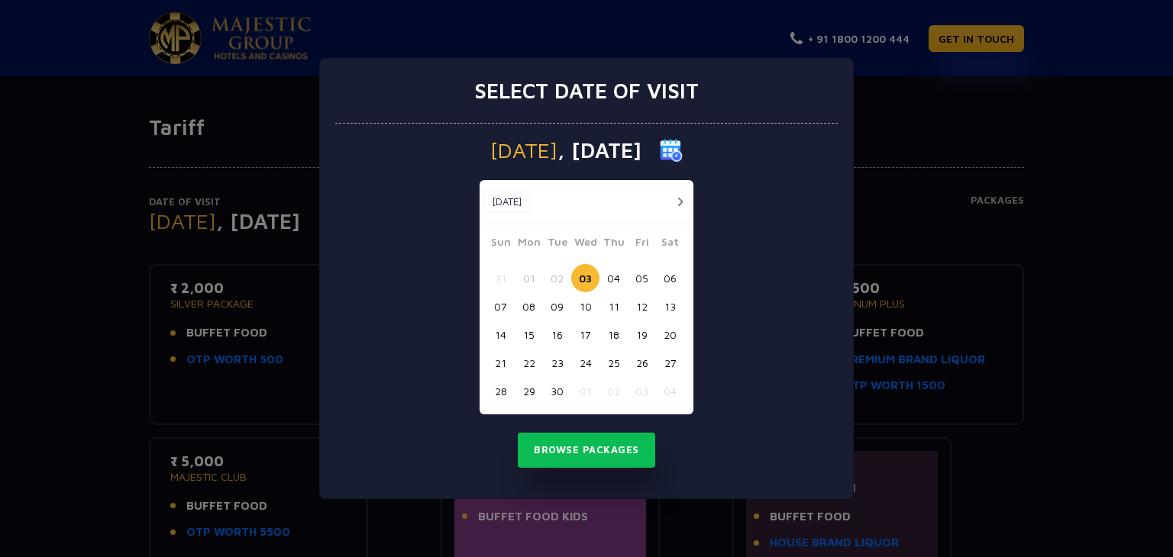
click at [680, 200] on button "button" at bounding box center [680, 201] width 19 height 19
click at [642, 360] on button "24" at bounding box center [642, 363] width 28 height 28
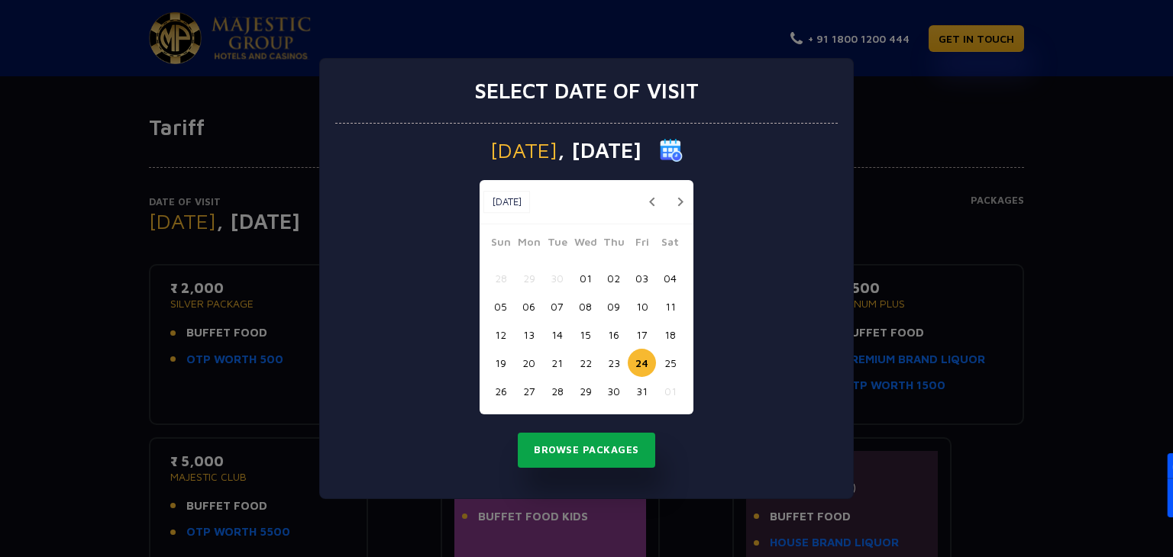
click at [605, 444] on button "Browse Packages" at bounding box center [586, 450] width 137 height 35
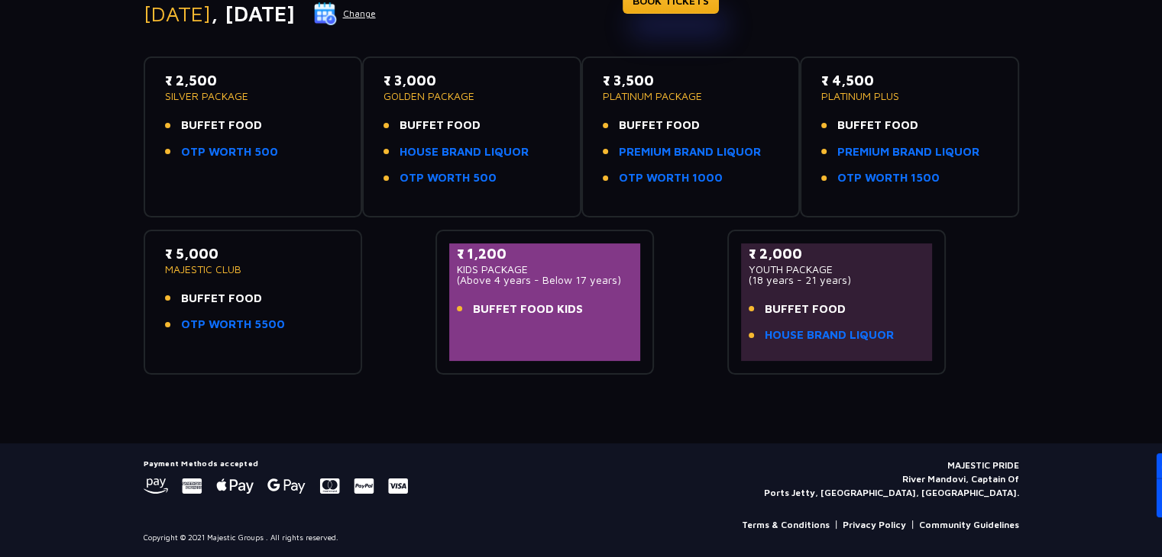
scroll to position [131, 0]
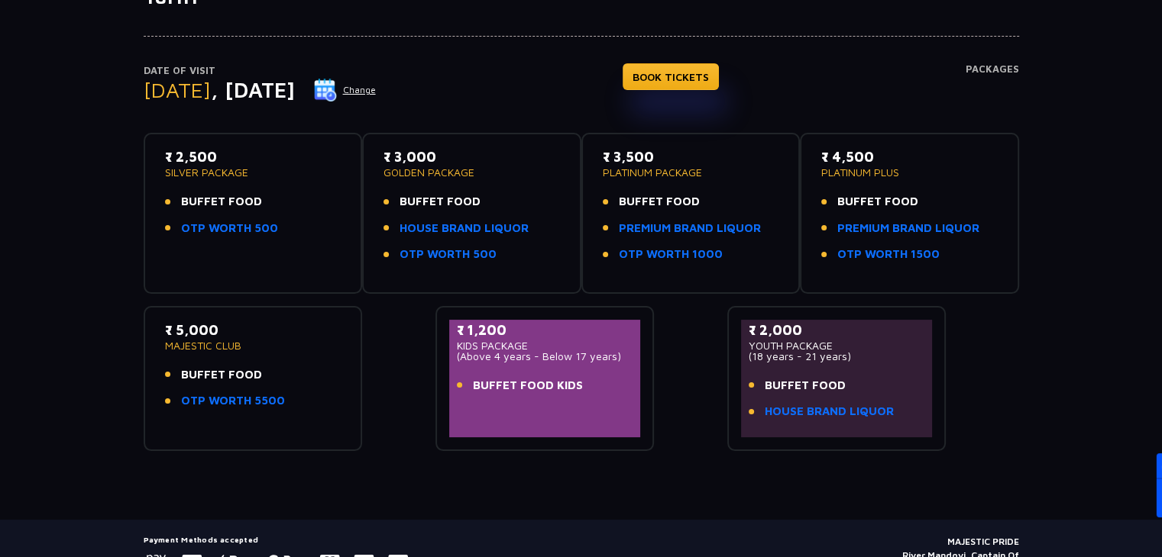
drag, startPoint x: 773, startPoint y: 225, endPoint x: 608, endPoint y: 228, distance: 165.0
click at [608, 228] on li "PREMIUM BRAND LIQUOR" at bounding box center [691, 229] width 176 height 18
click at [1060, 233] on div "Date of Visit [DATE] Change BOOK TICKETS Packages ₹ 2,500 SILVER PACKAGE BUFFET…" at bounding box center [581, 230] width 1162 height 442
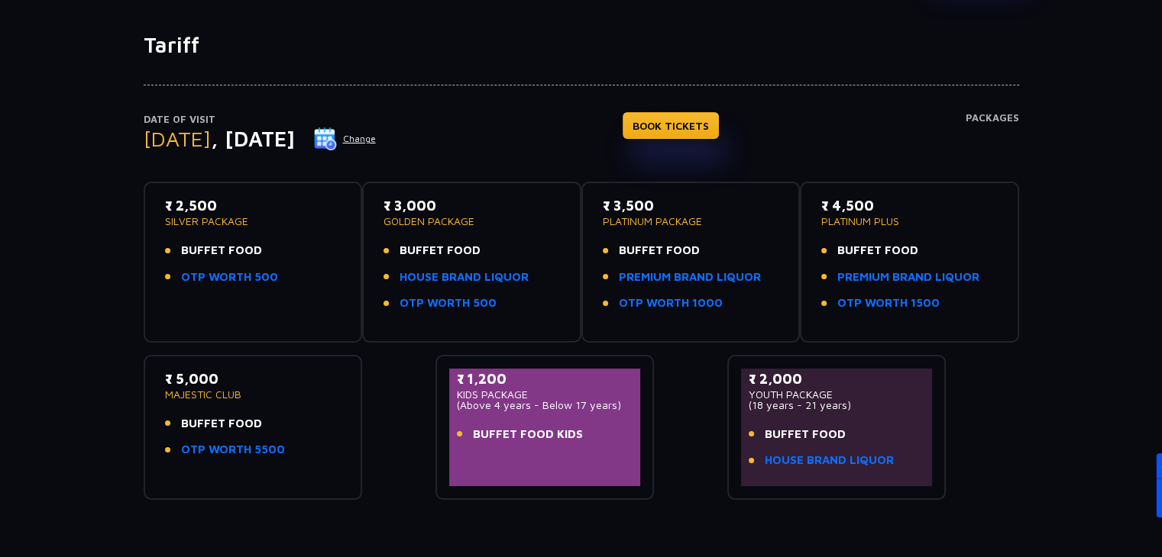
scroll to position [0, 0]
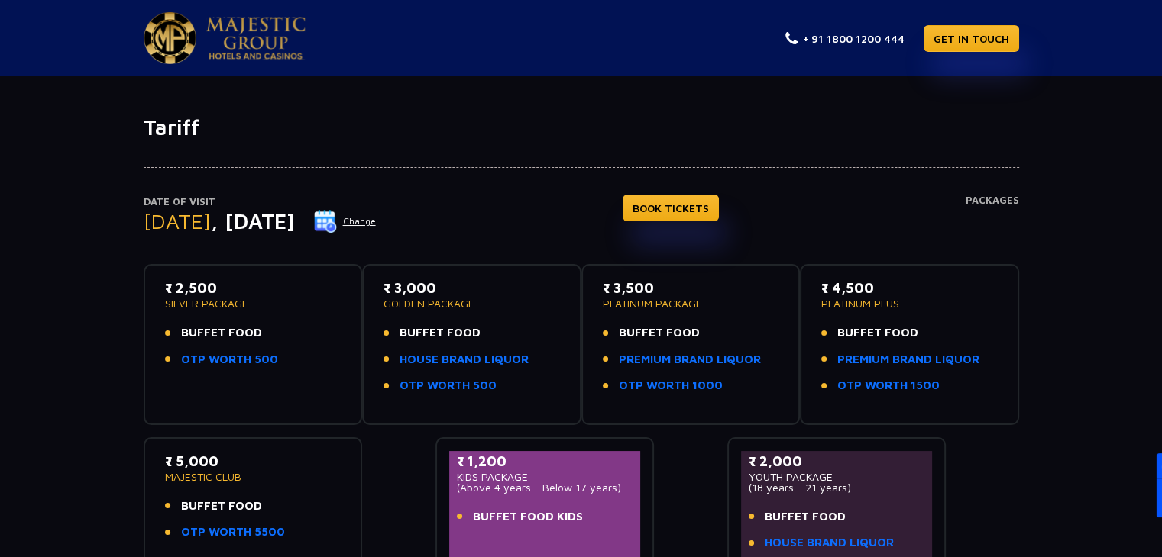
click at [40, 338] on div "Date of Visit [DATE] Change BOOK TICKETS Packages ₹ 2,500 SILVER PACKAGE BUFFET…" at bounding box center [581, 362] width 1162 height 442
click at [41, 281] on div "Date of Visit [DATE] Change BOOK TICKETS Packages ₹ 2,500 SILVER PACKAGE BUFFET…" at bounding box center [581, 362] width 1162 height 442
click at [673, 207] on link "BOOK TICKETS" at bounding box center [670, 208] width 96 height 27
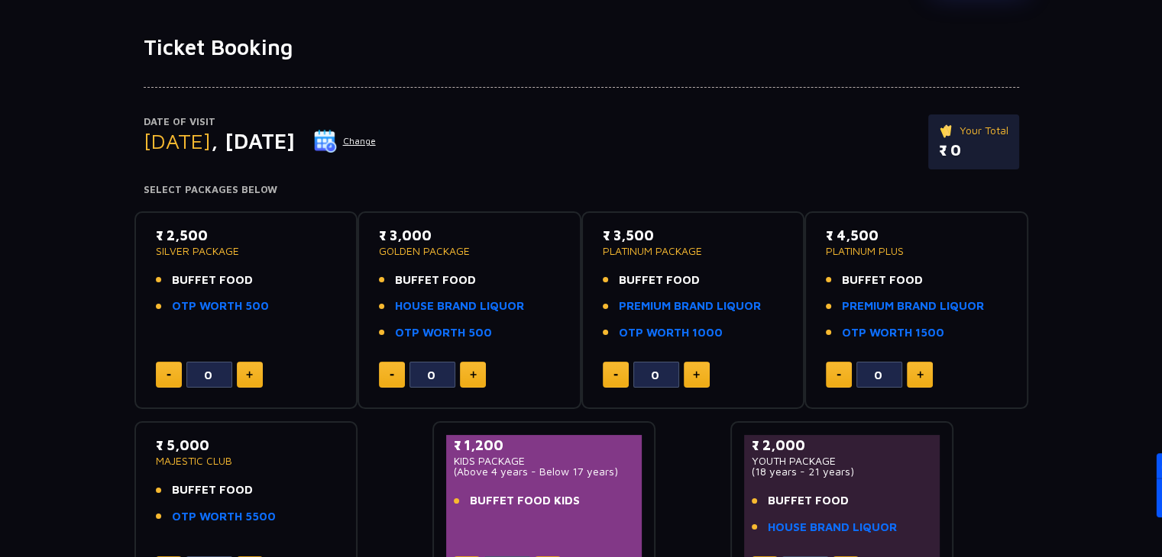
scroll to position [157, 0]
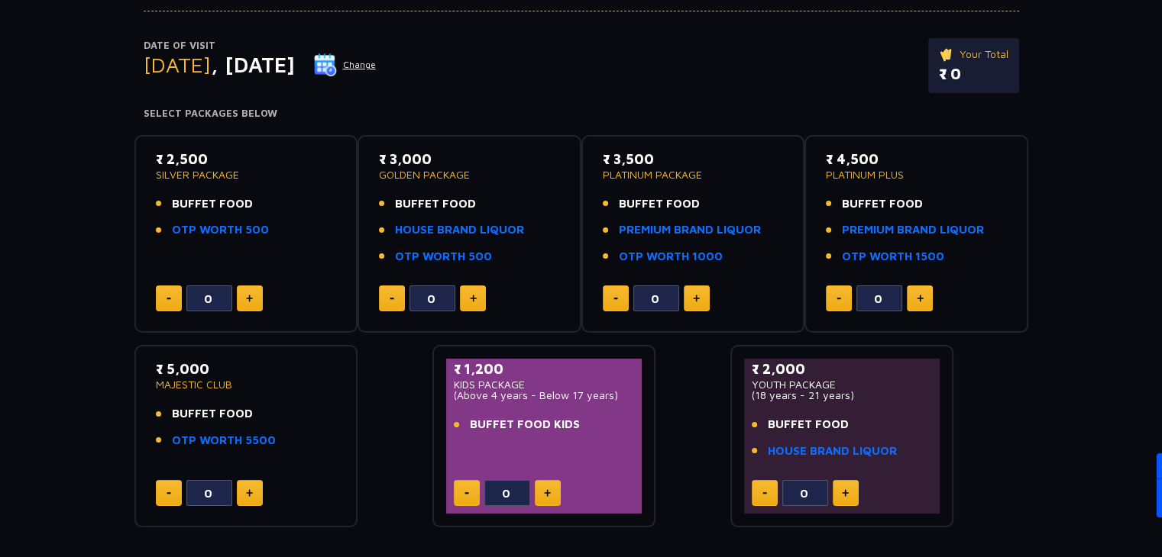
click at [696, 301] on button at bounding box center [697, 299] width 26 height 26
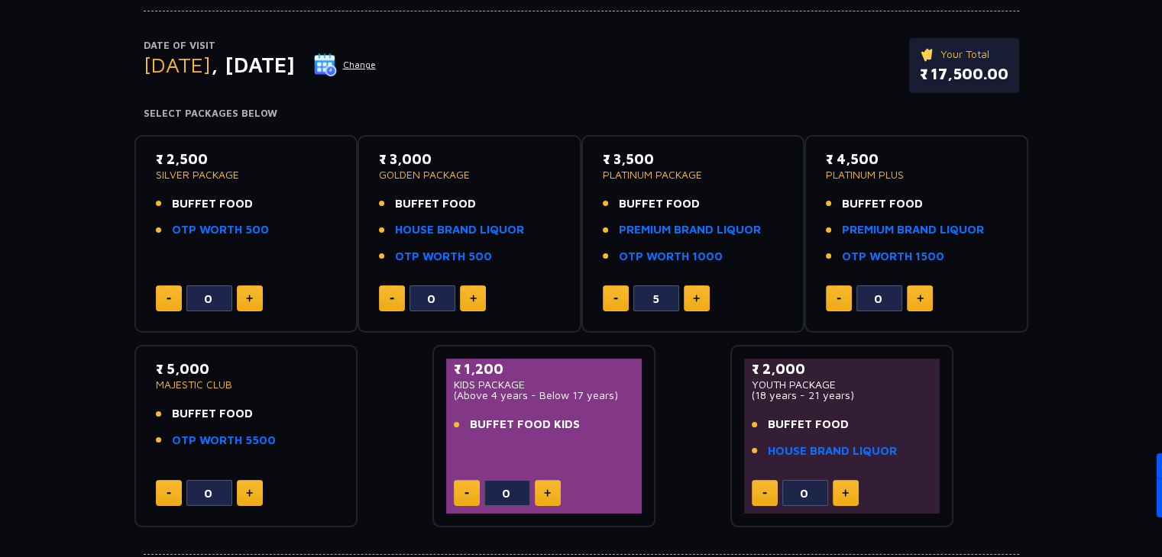
click at [696, 301] on button at bounding box center [697, 299] width 26 height 26
click at [612, 302] on button at bounding box center [616, 299] width 26 height 26
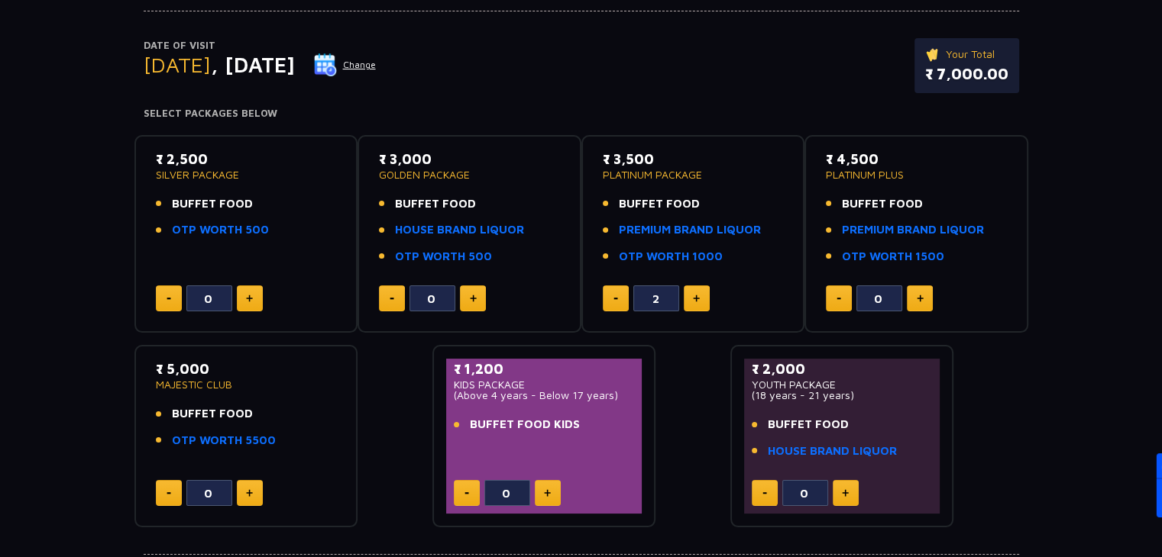
click at [612, 302] on button at bounding box center [616, 299] width 26 height 26
click at [699, 295] on img at bounding box center [696, 299] width 7 height 8
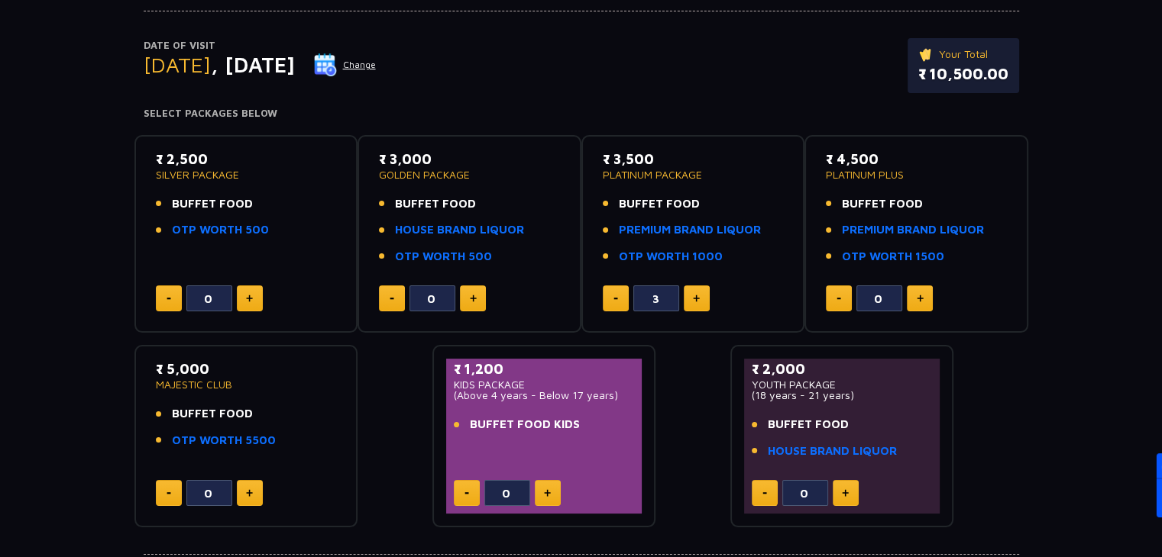
click at [699, 295] on img at bounding box center [696, 299] width 7 height 8
type input "6"
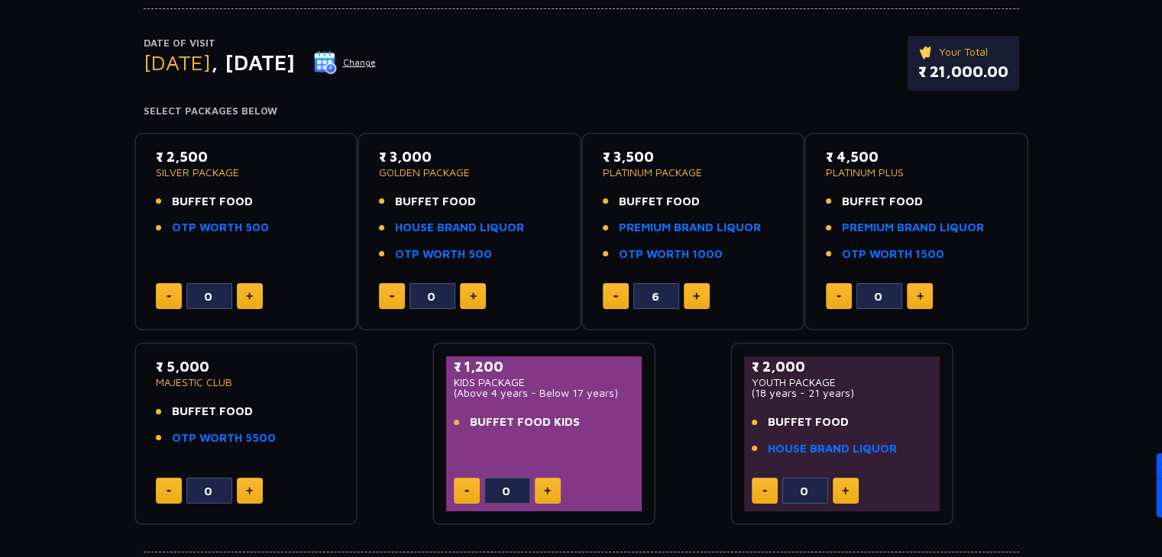
scroll to position [0, 0]
